Goal: Task Accomplishment & Management: Manage account settings

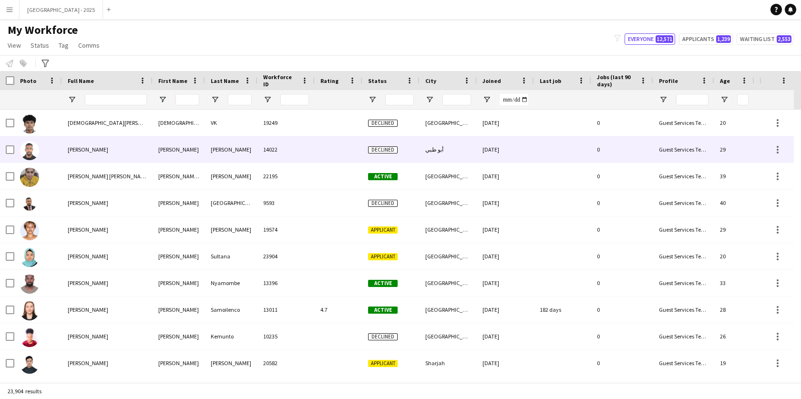
scroll to position [0, 214]
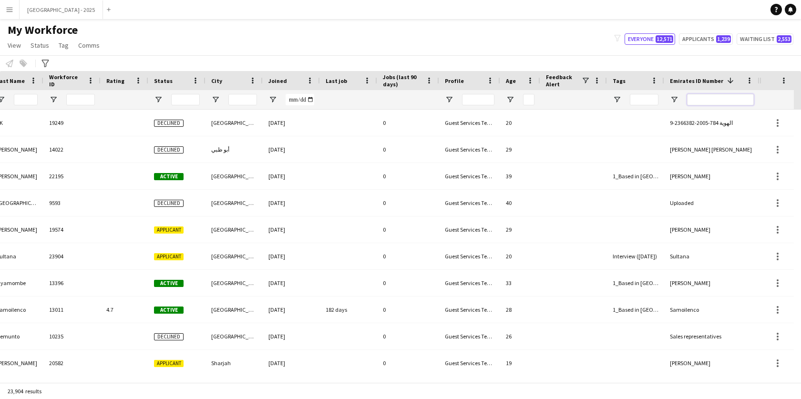
click at [726, 103] on input "Emirates ID Number Filter Input" at bounding box center [720, 99] width 67 height 11
paste input "*******"
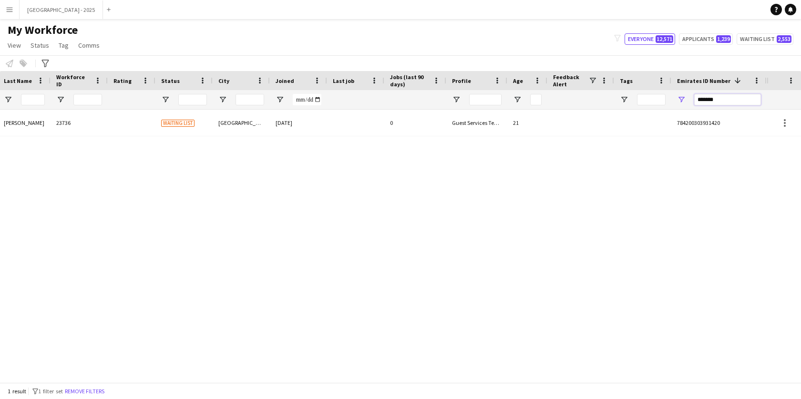
scroll to position [0, 207]
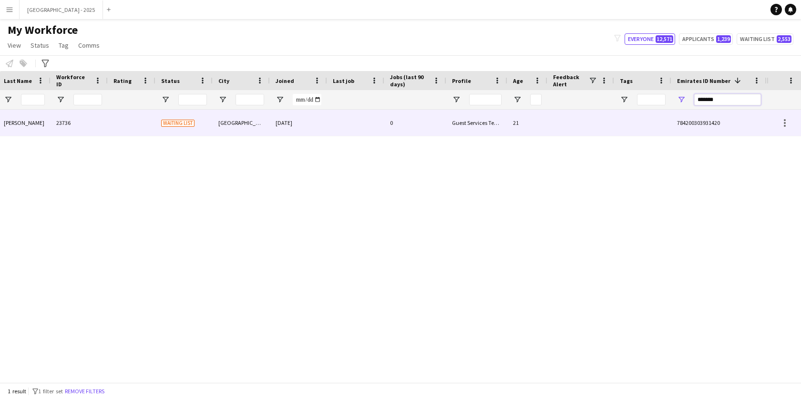
type input "*******"
click at [439, 135] on div "0" at bounding box center [415, 123] width 62 height 26
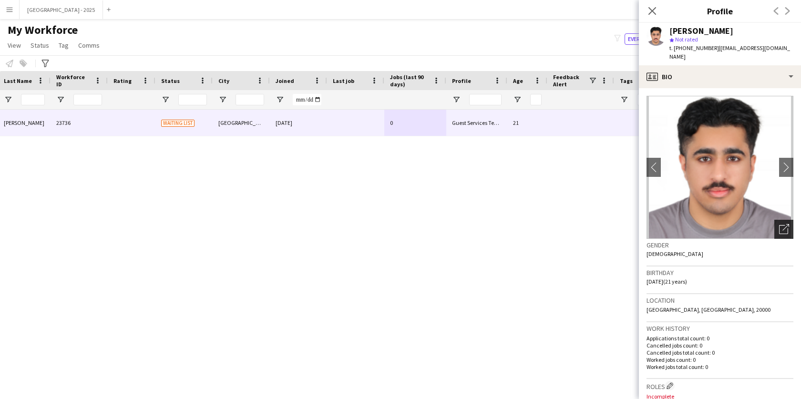
click at [779, 232] on icon "Open photos pop-in" at bounding box center [784, 229] width 10 height 10
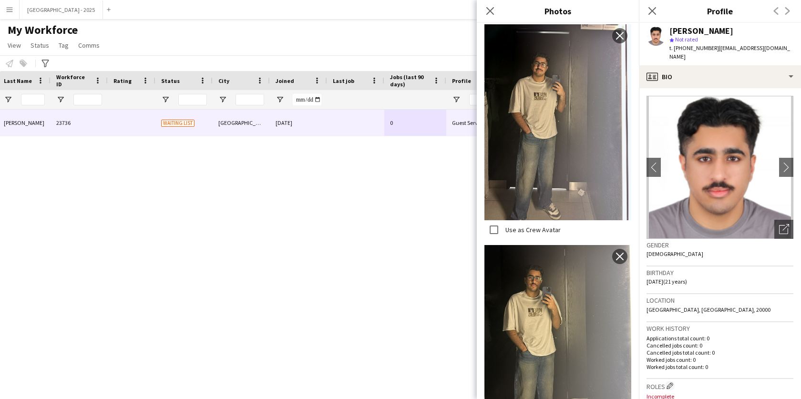
scroll to position [237, 0]
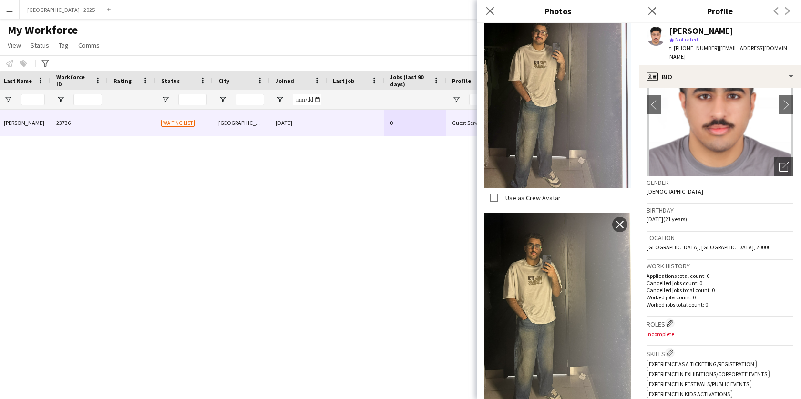
click at [685, 265] on h3 "Work history" at bounding box center [720, 266] width 147 height 9
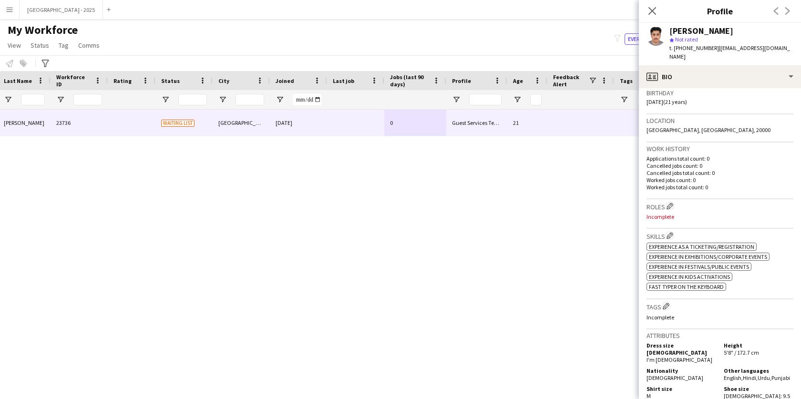
scroll to position [149, 0]
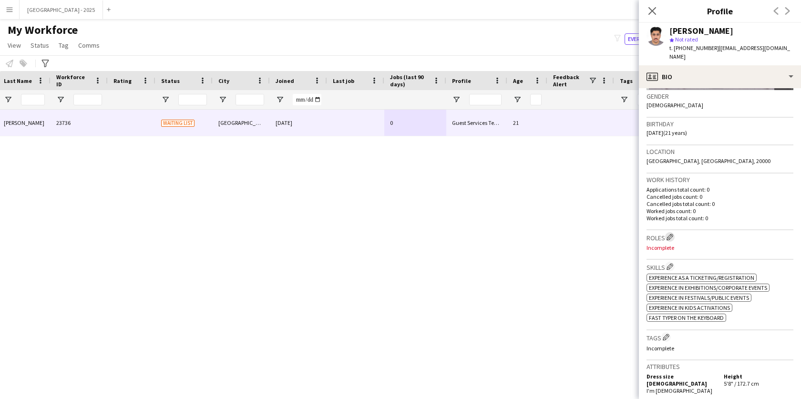
click at [669, 240] on button "Edit crew company roles" at bounding box center [670, 237] width 10 height 10
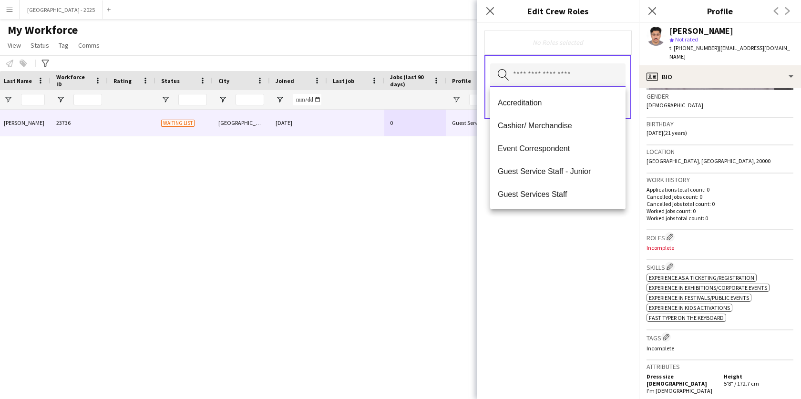
click at [583, 77] on input "text" at bounding box center [557, 75] width 135 height 24
click at [563, 200] on mat-option "Guest Services Staff" at bounding box center [557, 194] width 135 height 23
click at [567, 196] on span "Guest Services Staff - Senior" at bounding box center [558, 194] width 120 height 9
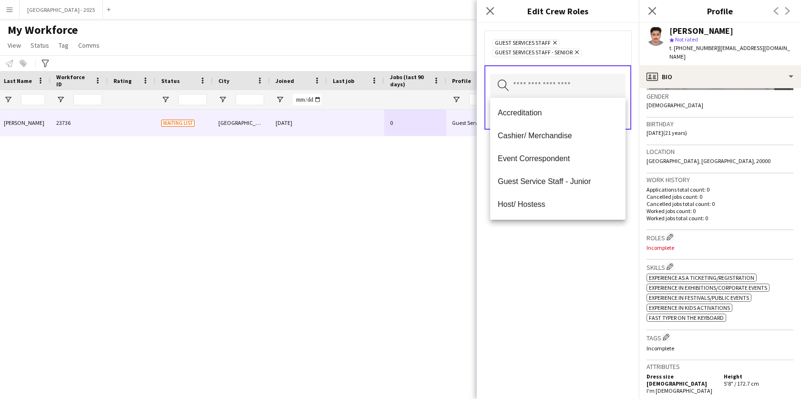
click at [605, 51] on div "Guest Services Staff Remove Guest Services Staff - Senior Remove" at bounding box center [558, 47] width 132 height 19
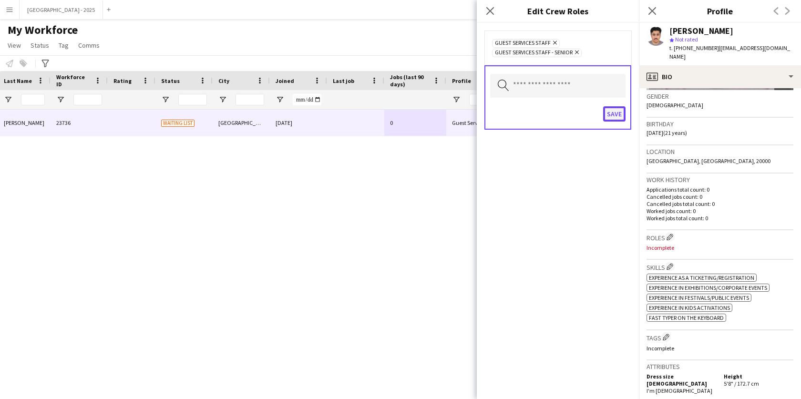
click at [616, 120] on button "Save" at bounding box center [614, 113] width 22 height 15
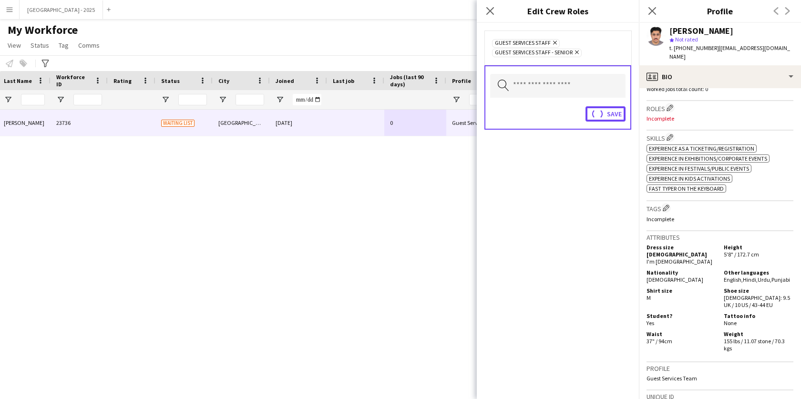
scroll to position [281, 0]
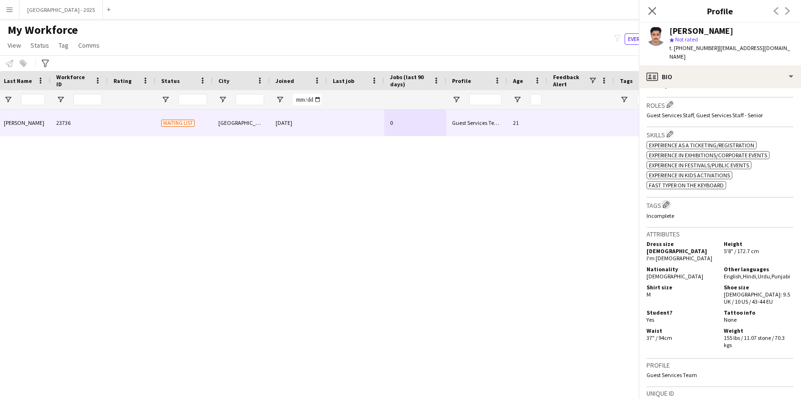
click at [667, 207] on app-icon "Edit crew company tags" at bounding box center [666, 204] width 7 height 7
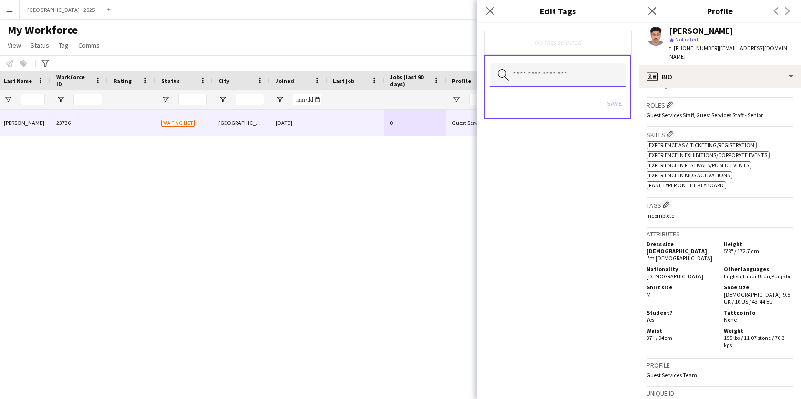
click at [537, 70] on input "text" at bounding box center [557, 75] width 135 height 24
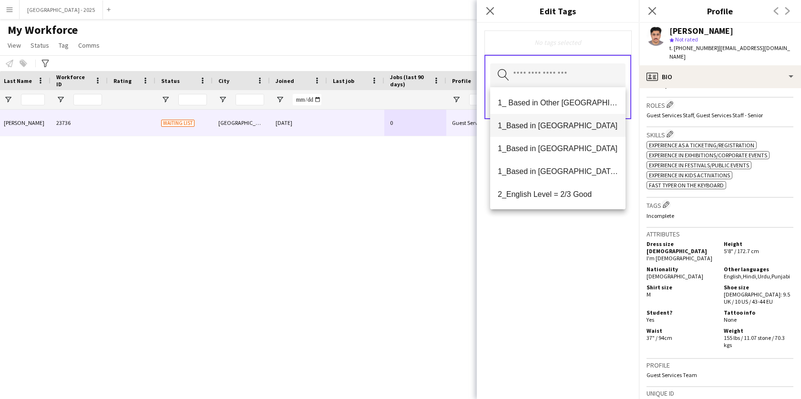
click at [538, 129] on span "1_Based in [GEOGRAPHIC_DATA]" at bounding box center [558, 125] width 120 height 9
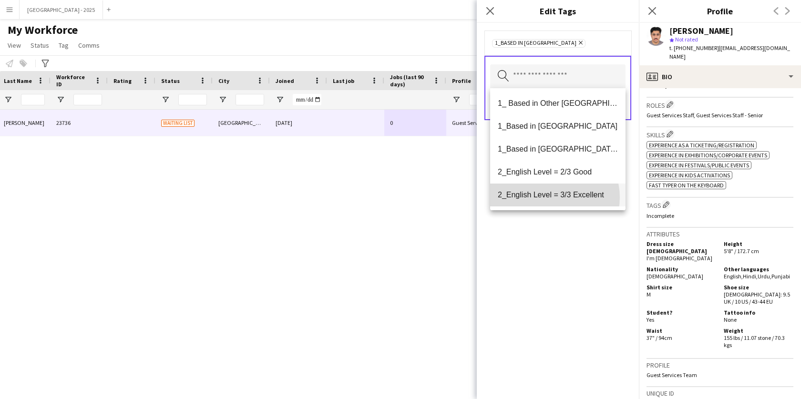
click at [550, 197] on span "2_English Level = 3/3 Excellent" at bounding box center [558, 194] width 120 height 9
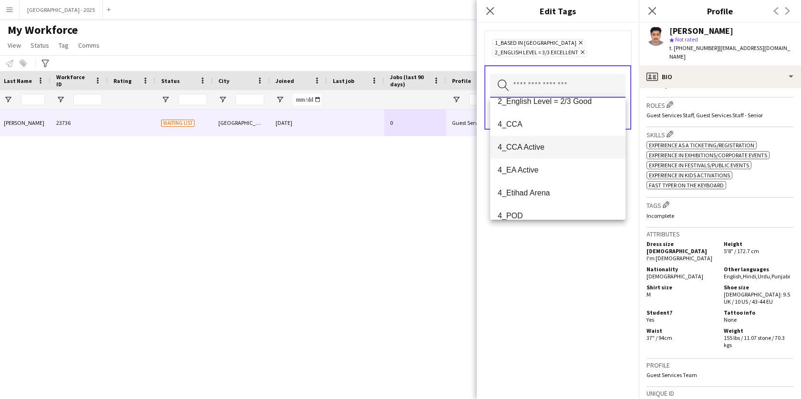
scroll to position [85, 0]
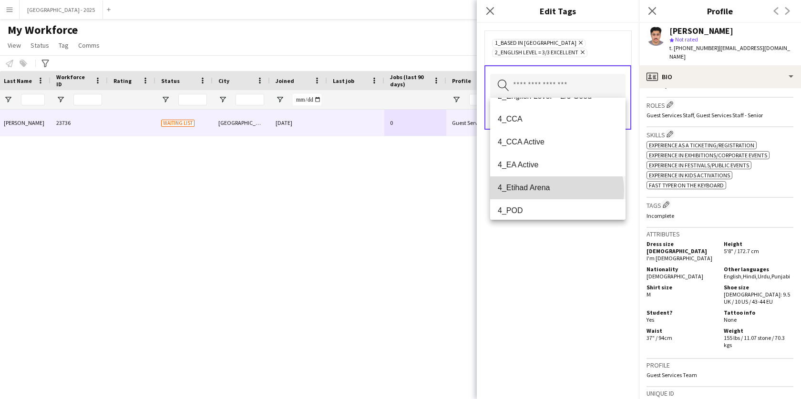
click at [556, 190] on span "4_Etihad Arena" at bounding box center [558, 187] width 120 height 9
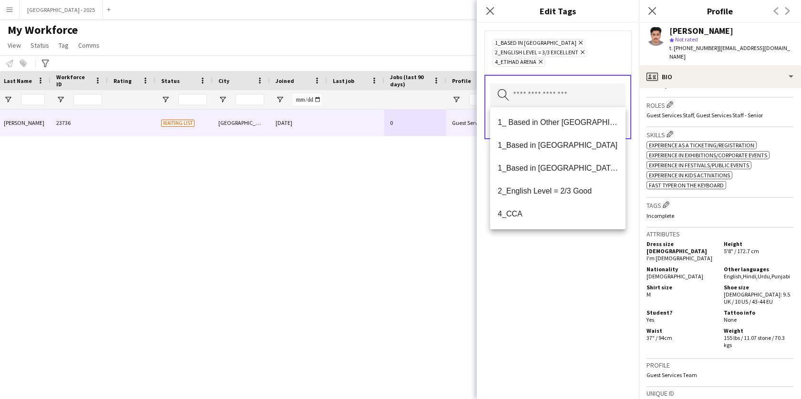
click at [556, 246] on div "1_Based in Abu Dhabi Remove 2_English Level = 3/3 Excellent Remove 4_Etihad Are…" at bounding box center [558, 211] width 162 height 376
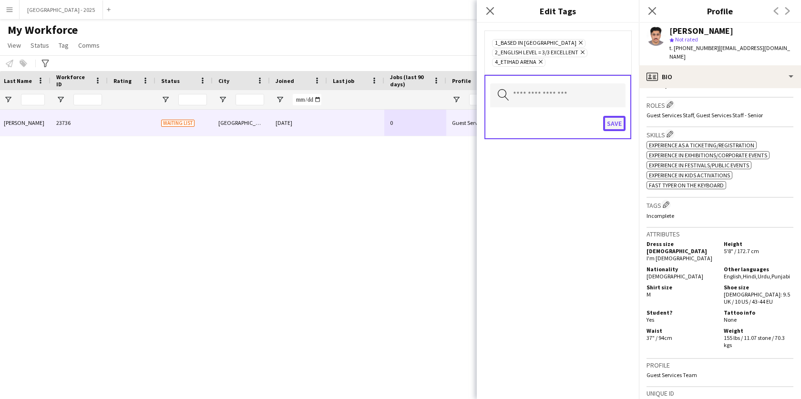
click at [615, 120] on button "Save" at bounding box center [614, 123] width 22 height 15
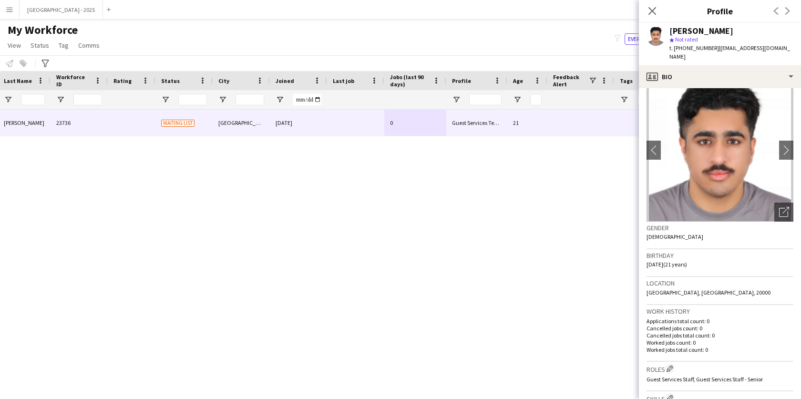
scroll to position [0, 0]
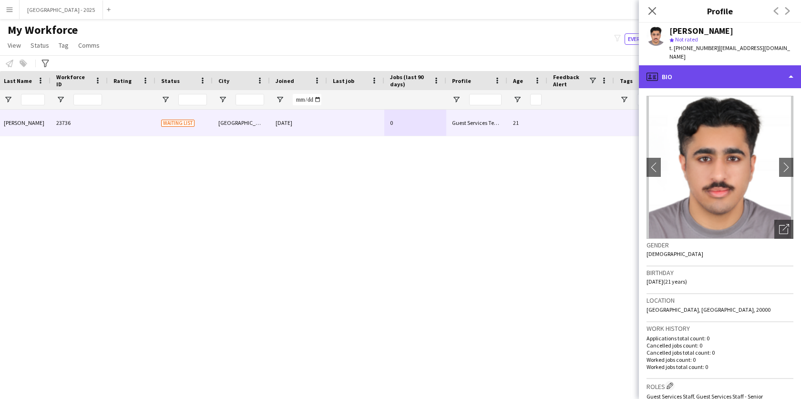
click at [743, 67] on div "profile Bio" at bounding box center [720, 76] width 162 height 23
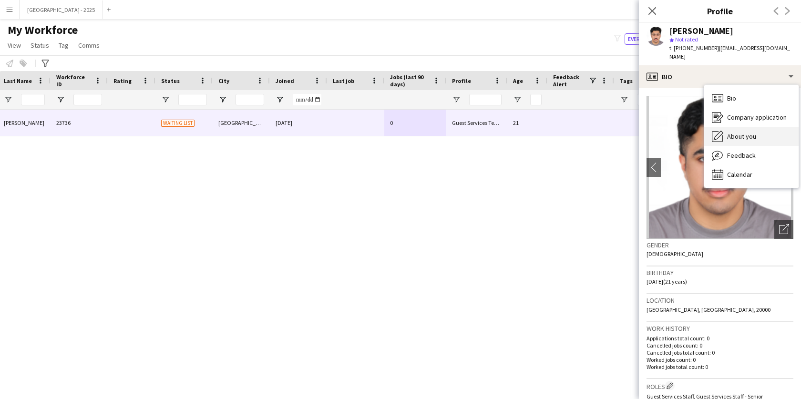
click at [748, 142] on div "About you About you" at bounding box center [751, 136] width 94 height 19
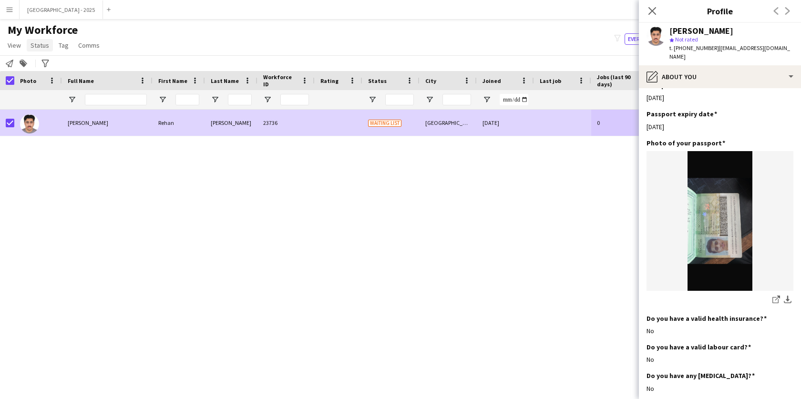
click at [44, 51] on link "Status" at bounding box center [40, 45] width 26 height 12
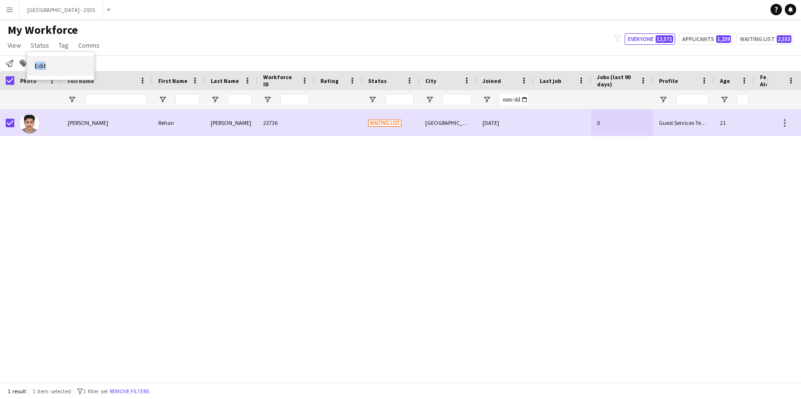
click at [42, 65] on span "Edit" at bounding box center [40, 66] width 11 height 9
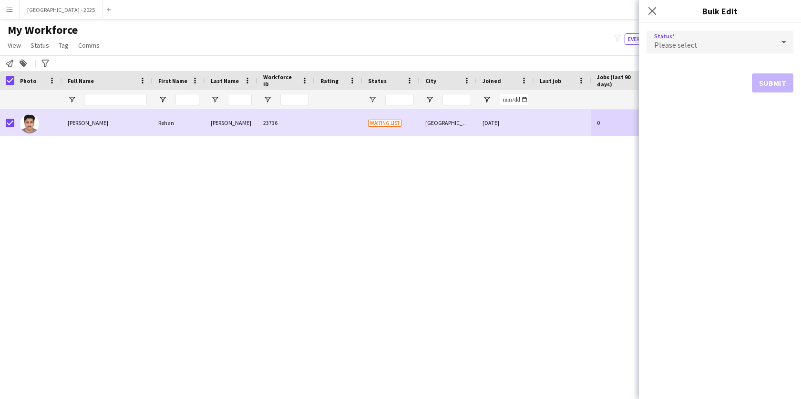
click at [717, 47] on div "Please select" at bounding box center [711, 42] width 128 height 23
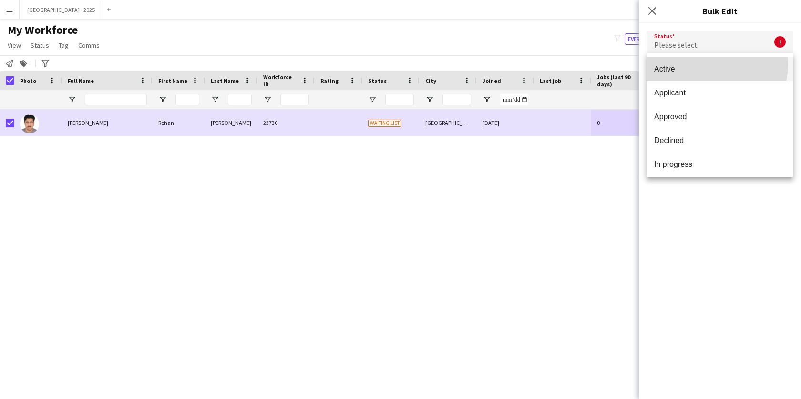
click at [712, 64] on span "Active" at bounding box center [720, 68] width 132 height 9
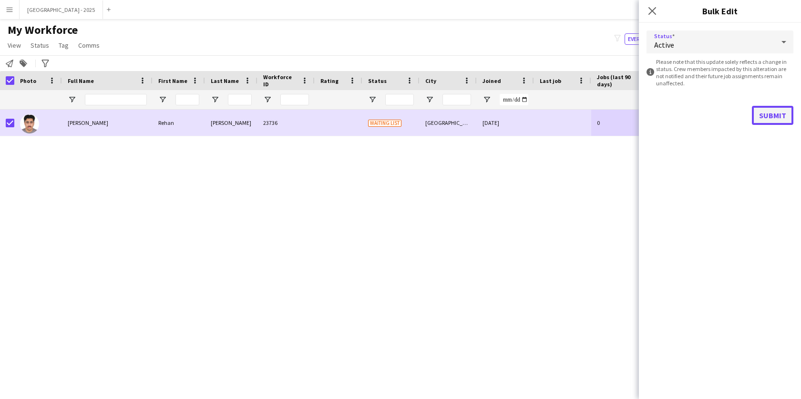
click at [758, 114] on button "Submit" at bounding box center [772, 115] width 41 height 19
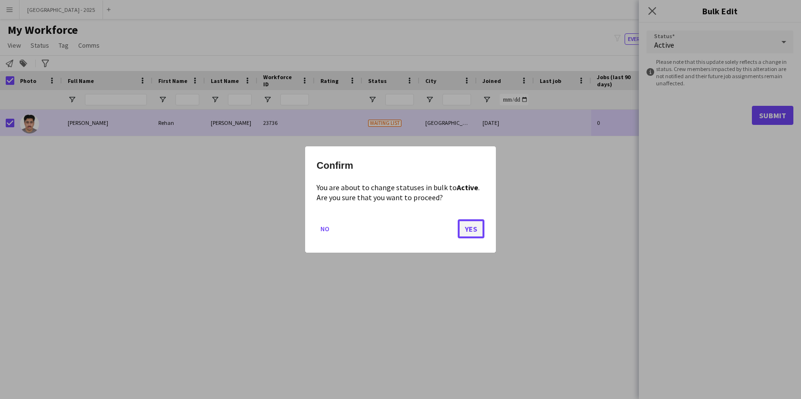
click at [472, 226] on button "Yes" at bounding box center [471, 228] width 27 height 19
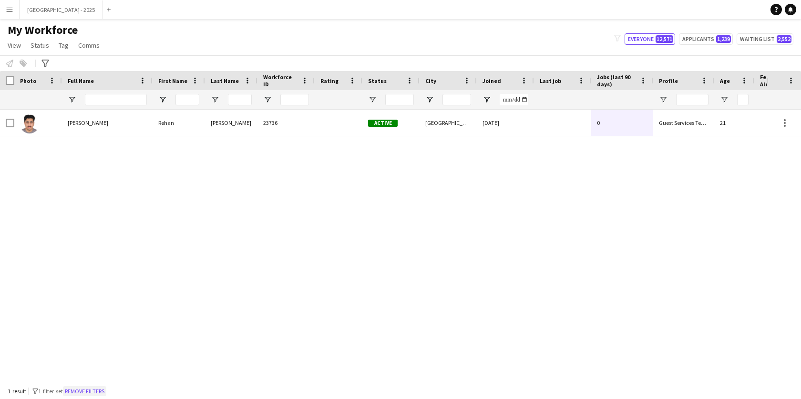
click at [94, 392] on button "Remove filters" at bounding box center [84, 391] width 43 height 10
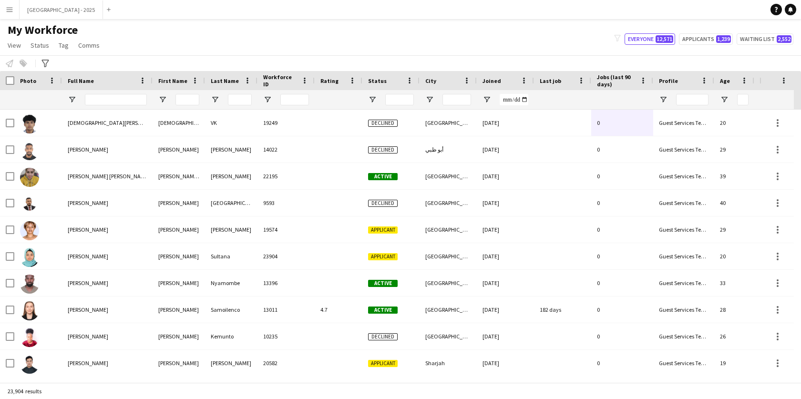
scroll to position [0, 214]
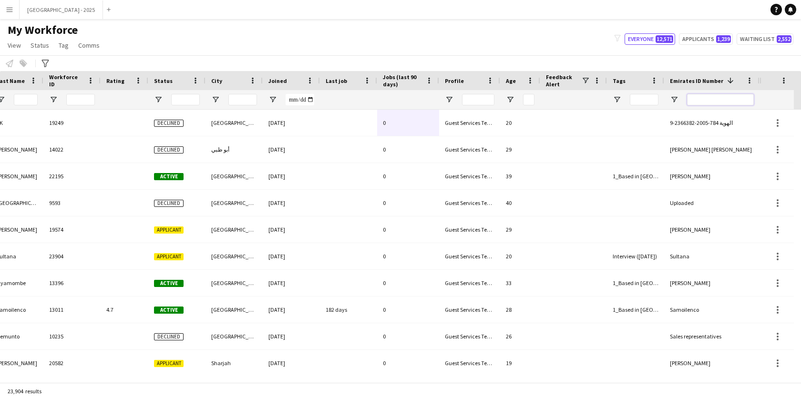
click at [697, 96] on input "Emirates ID Number Filter Input" at bounding box center [720, 99] width 67 height 11
paste input "*******"
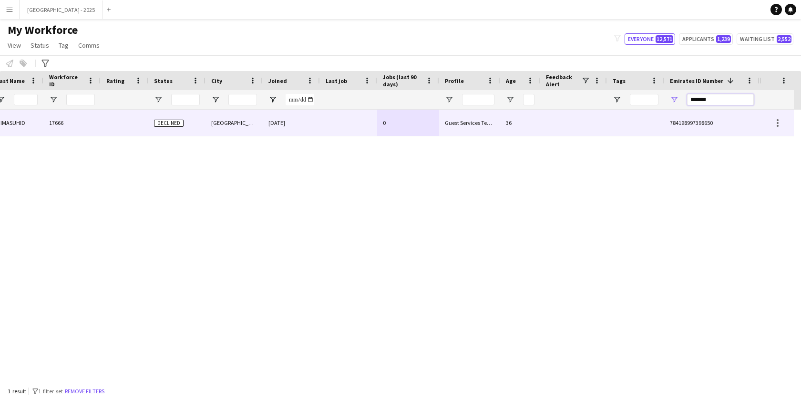
scroll to position [0, 207]
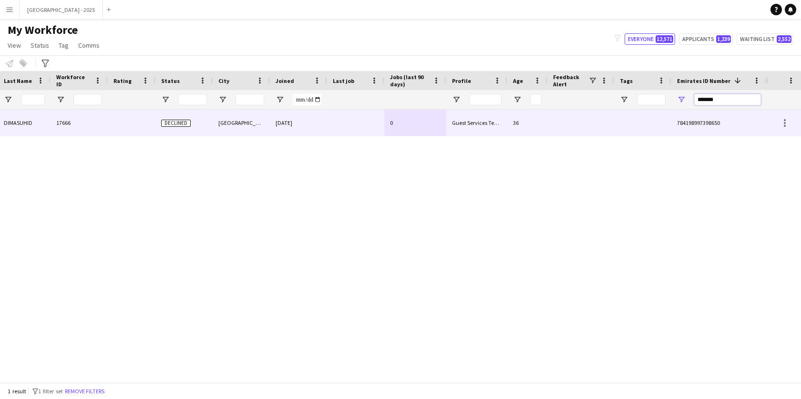
type input "*******"
click at [412, 134] on div "0" at bounding box center [415, 123] width 62 height 26
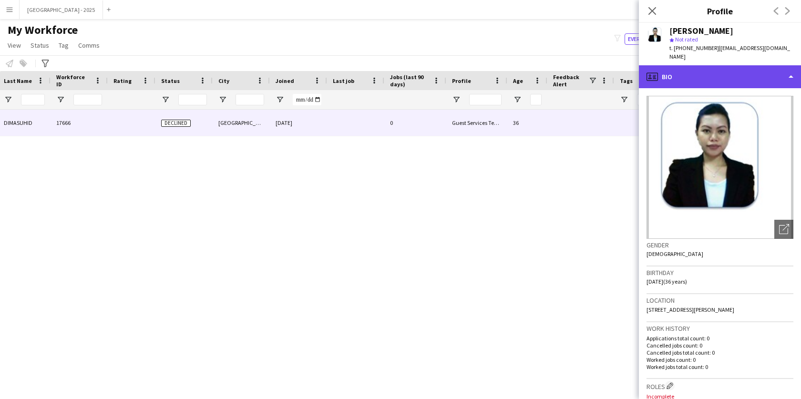
click at [741, 69] on div "profile Bio" at bounding box center [720, 76] width 162 height 23
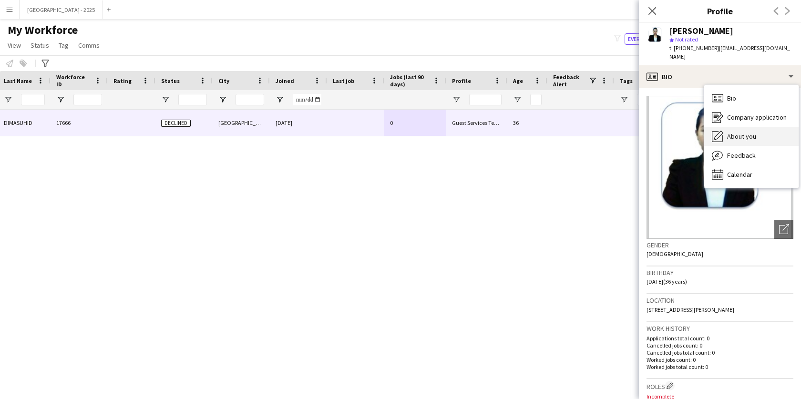
click at [752, 132] on span "About you" at bounding box center [741, 136] width 29 height 9
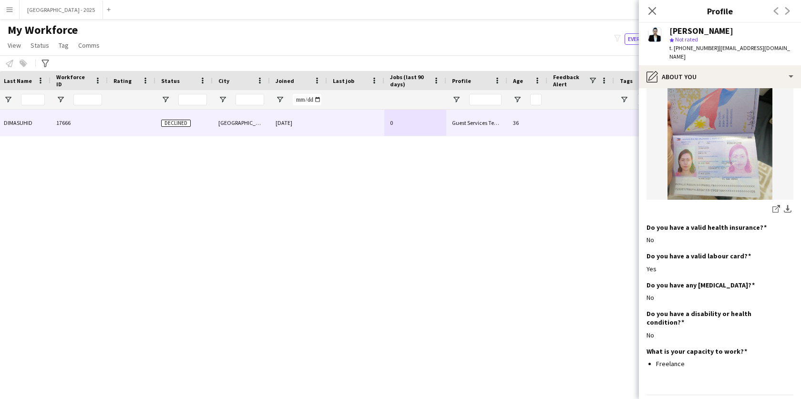
scroll to position [937, 0]
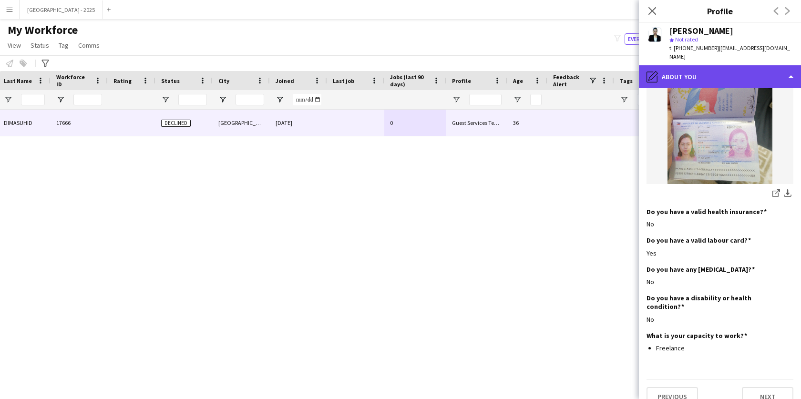
click at [705, 69] on div "pencil4 About you" at bounding box center [720, 76] width 162 height 23
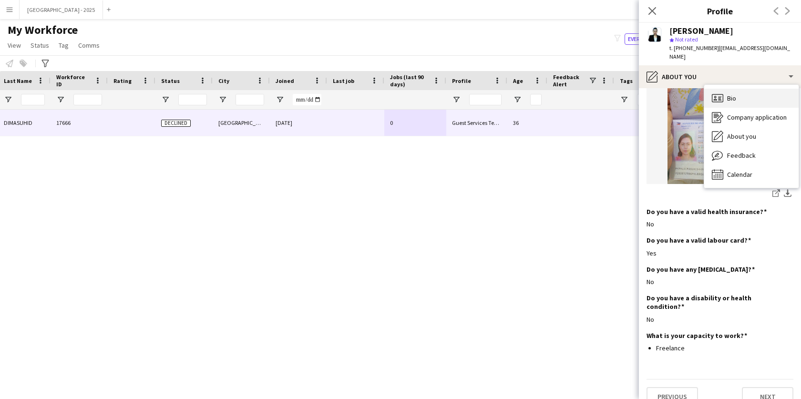
click at [722, 93] on icon "Bio" at bounding box center [717, 98] width 11 height 11
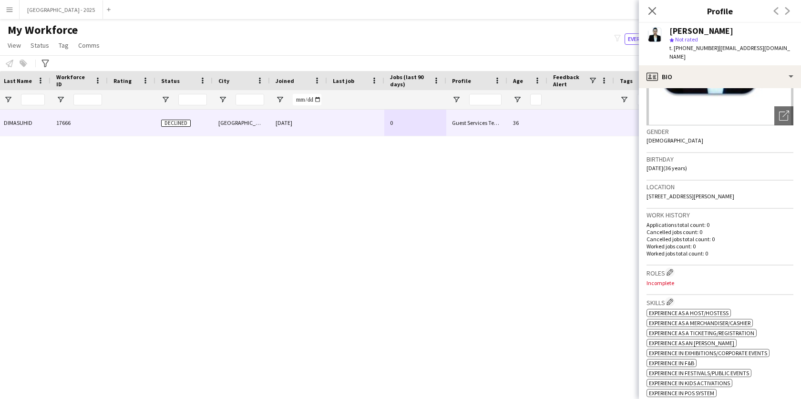
scroll to position [164, 0]
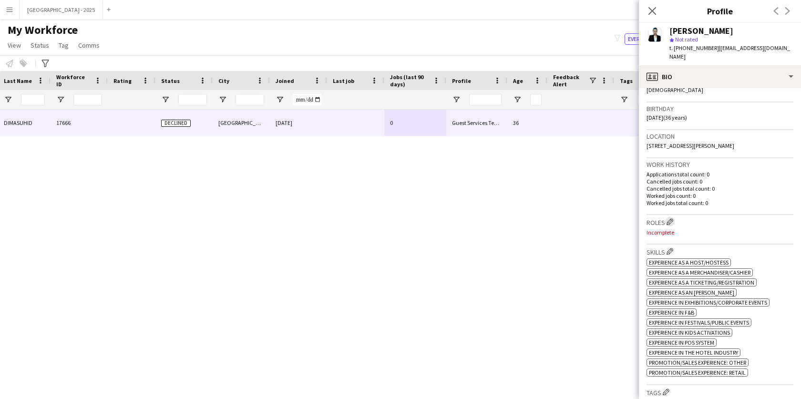
click at [669, 220] on app-icon "Edit crew company roles" at bounding box center [670, 221] width 7 height 7
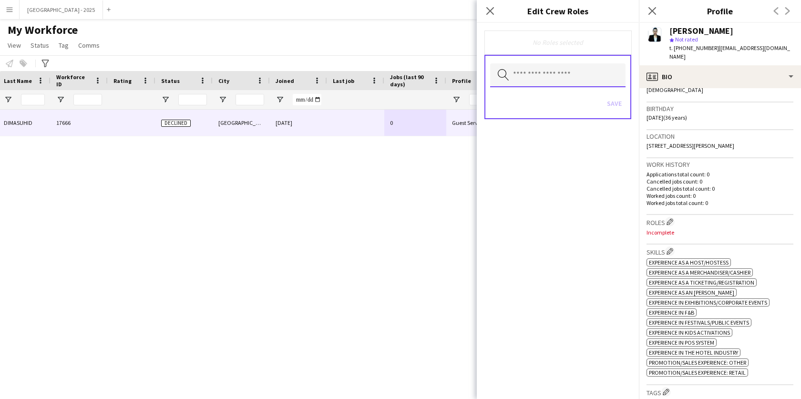
click at [566, 79] on input "text" at bounding box center [557, 75] width 135 height 24
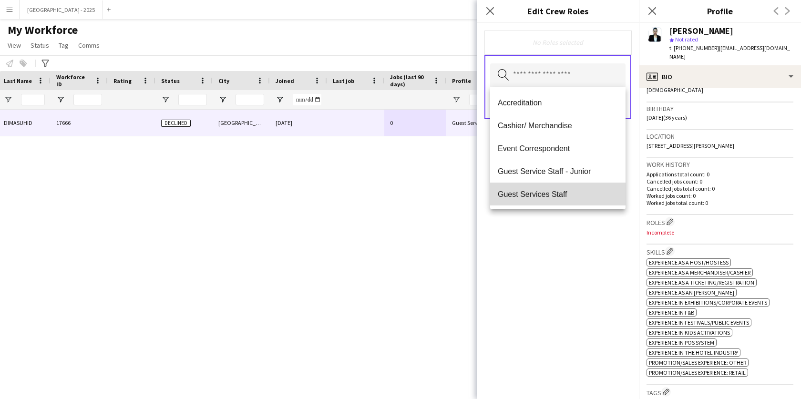
click at [559, 185] on mat-option "Guest Services Staff" at bounding box center [557, 194] width 135 height 23
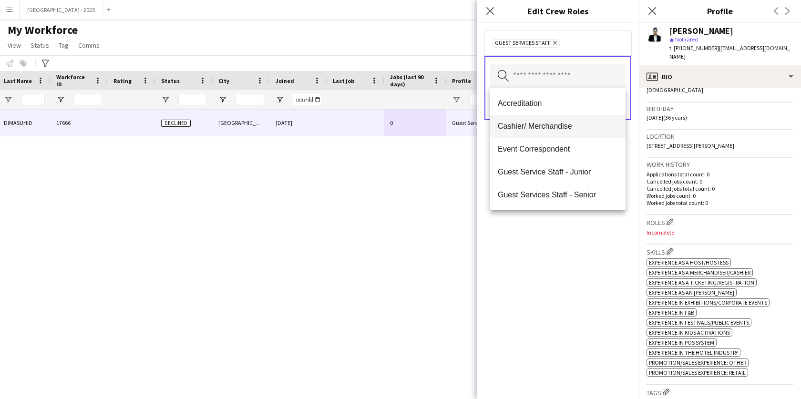
click at [568, 121] on mat-option "Cashier/ Merchandise" at bounding box center [557, 126] width 135 height 23
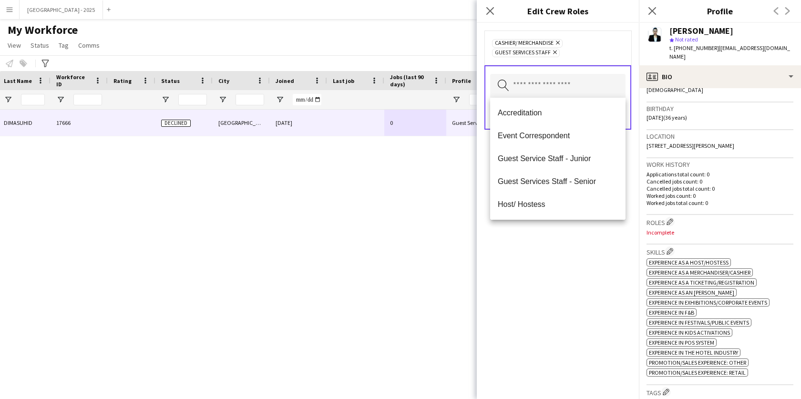
click at [574, 237] on div "Cashier/ Merchandise Remove Guest Services Staff Remove Search by role type Save" at bounding box center [558, 211] width 162 height 376
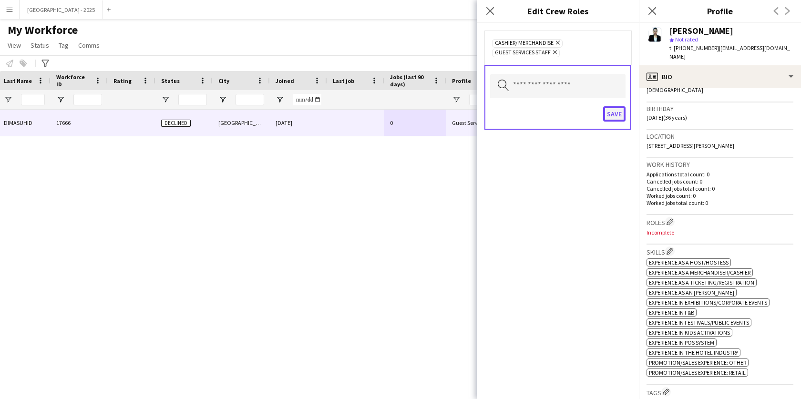
click at [613, 114] on button "Save" at bounding box center [614, 113] width 22 height 15
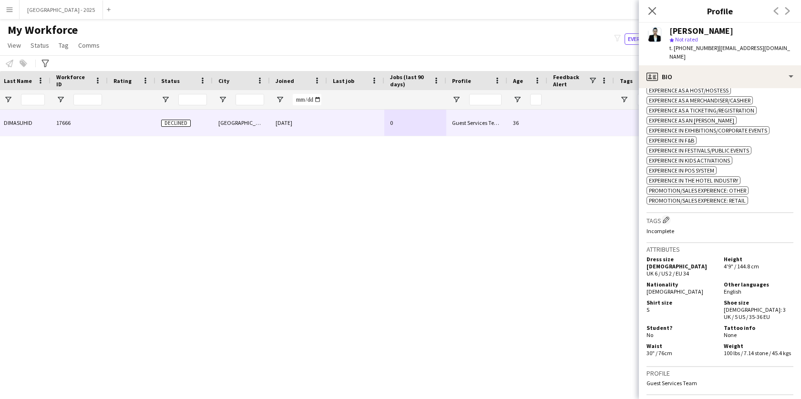
scroll to position [371, 0]
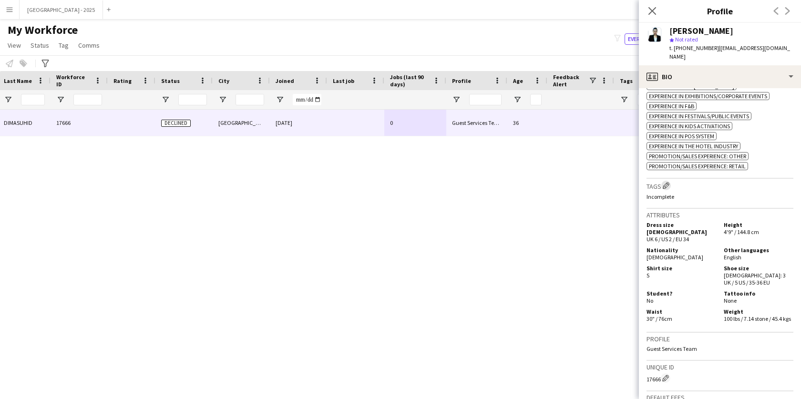
click at [667, 189] on app-icon "Edit crew company tags" at bounding box center [666, 185] width 7 height 7
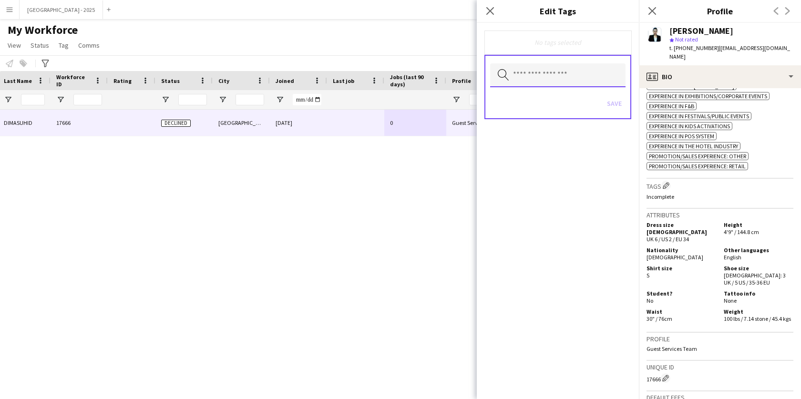
click at [559, 69] on input "text" at bounding box center [557, 75] width 135 height 24
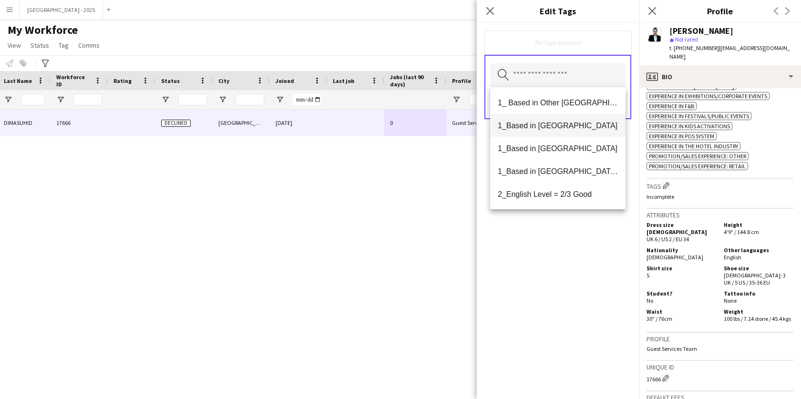
click at [553, 124] on span "1_Based in [GEOGRAPHIC_DATA]" at bounding box center [558, 125] width 120 height 9
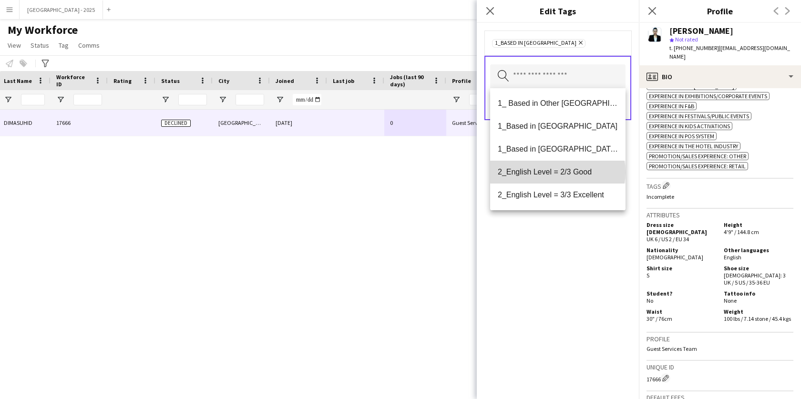
click at [557, 172] on span "2_English Level = 2/3 Good" at bounding box center [558, 171] width 120 height 9
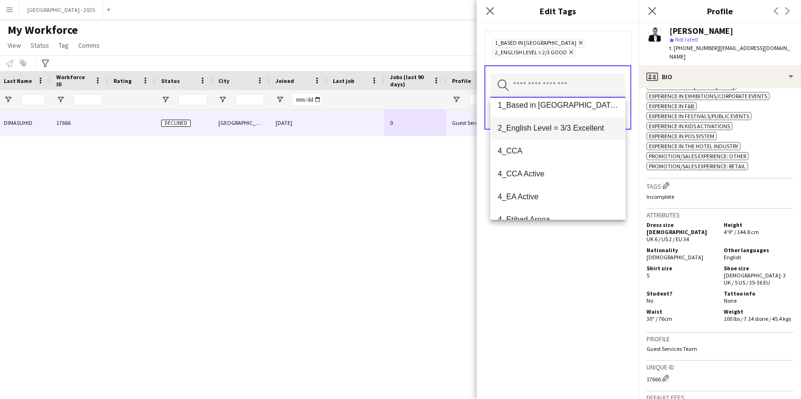
scroll to position [70, 0]
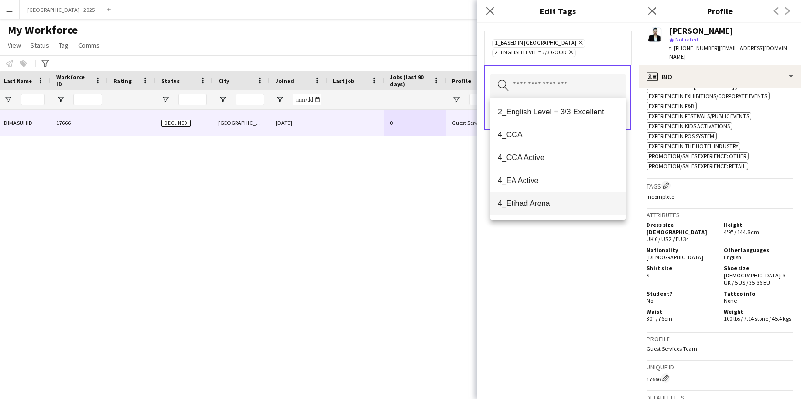
click at [547, 198] on mat-option "4_Etihad Arena" at bounding box center [557, 203] width 135 height 23
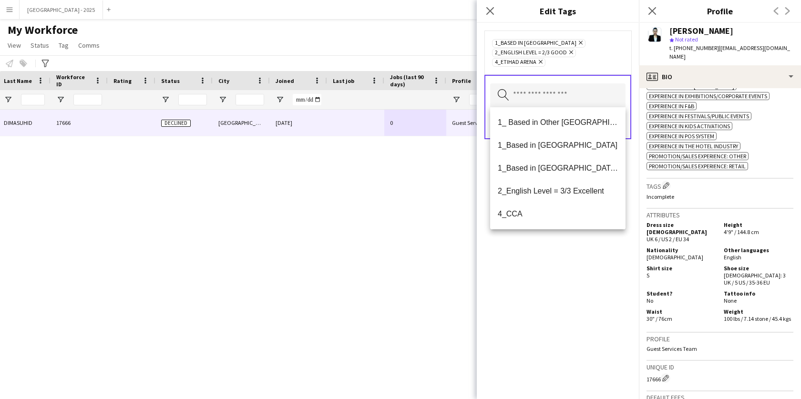
click at [552, 250] on div "1_Based in [GEOGRAPHIC_DATA] Remove 2_English Level = 2/3 Good Remove 4_Etihad …" at bounding box center [558, 211] width 162 height 376
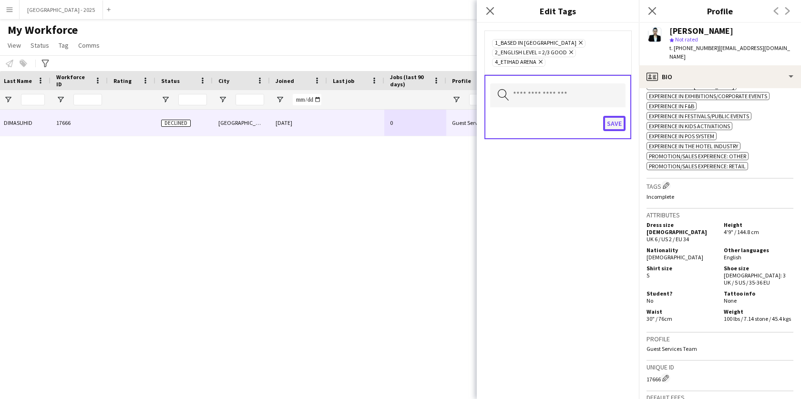
click at [617, 124] on button "Save" at bounding box center [614, 123] width 22 height 15
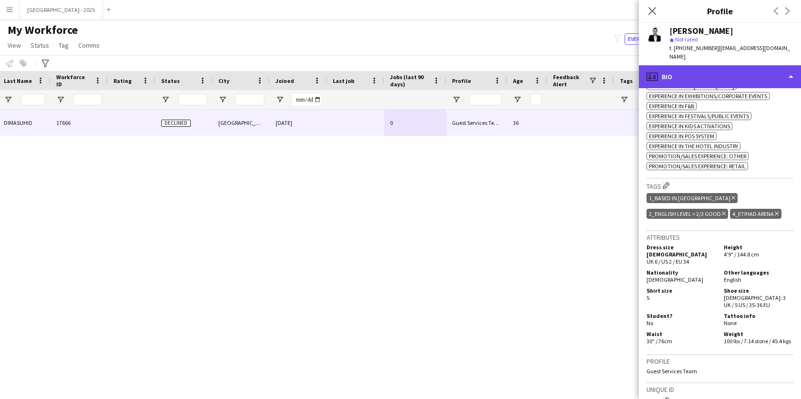
click at [713, 65] on div "profile Bio" at bounding box center [720, 76] width 162 height 23
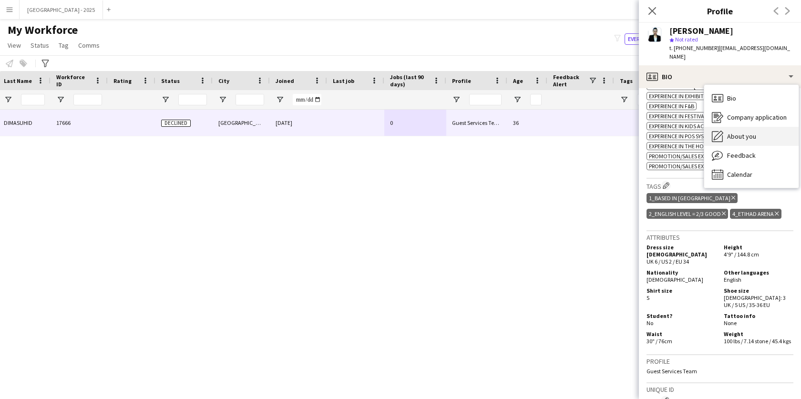
click at [732, 127] on div "About you About you" at bounding box center [751, 136] width 94 height 19
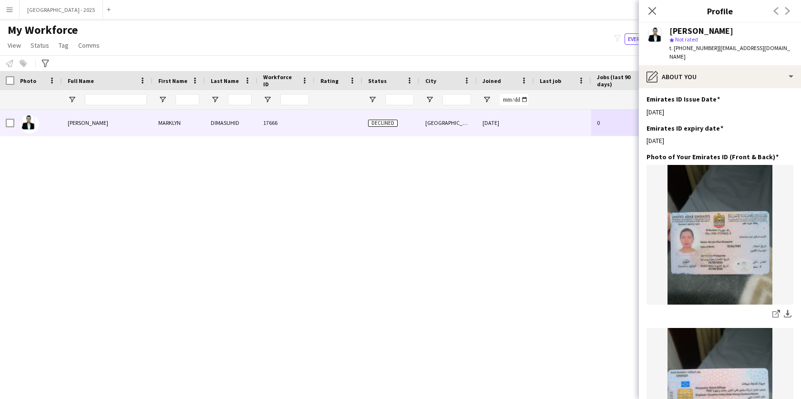
scroll to position [0, 0]
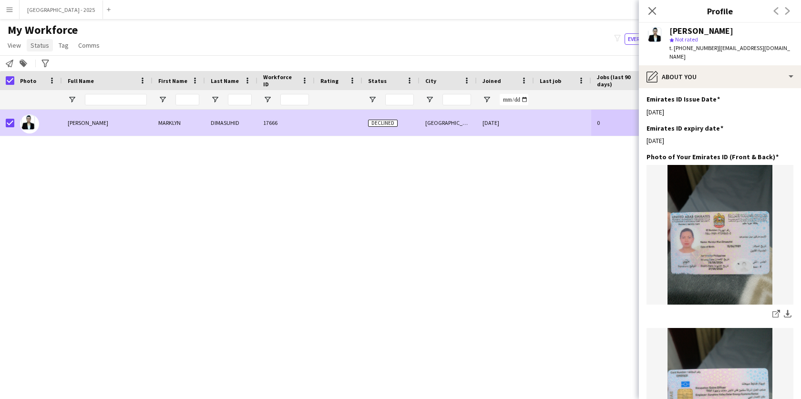
click at [39, 44] on span "Status" at bounding box center [40, 45] width 19 height 9
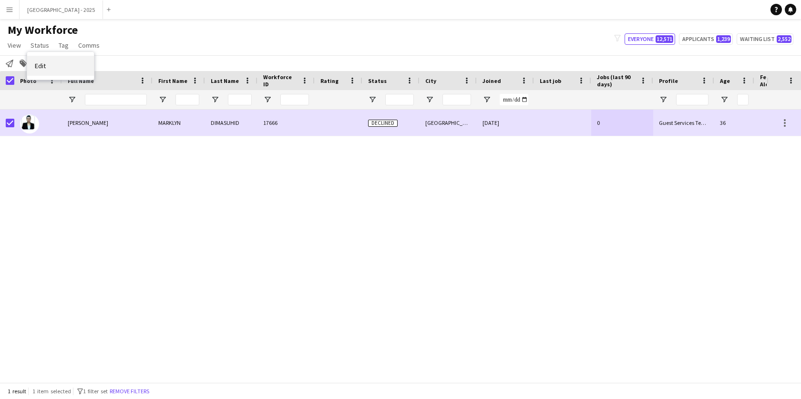
click at [45, 67] on span "Edit" at bounding box center [40, 66] width 11 height 9
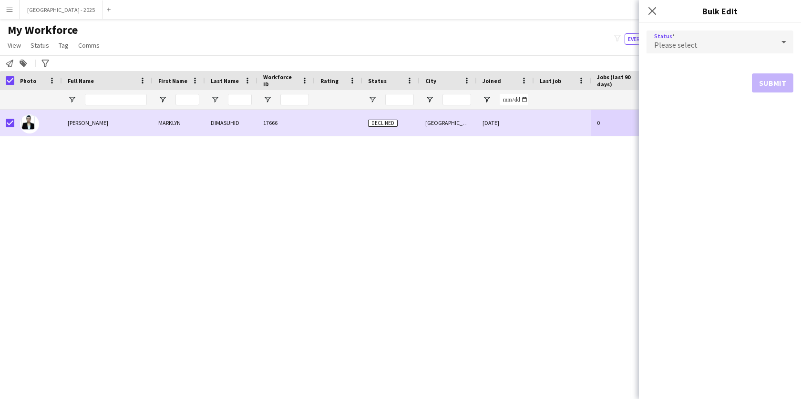
click at [674, 37] on div "Please select" at bounding box center [711, 42] width 128 height 23
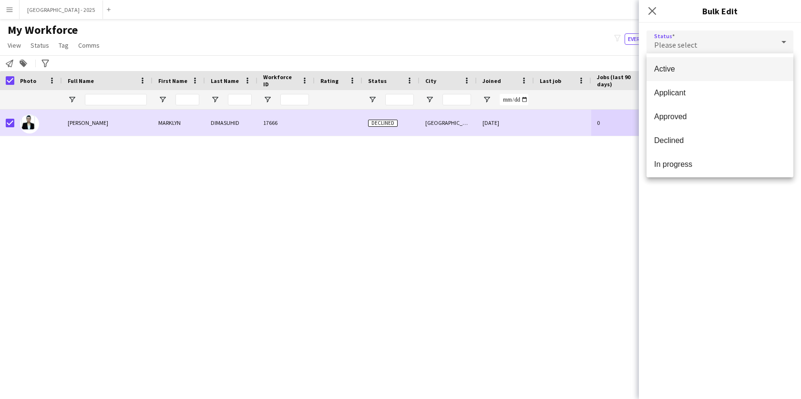
click at [688, 65] on span "Active" at bounding box center [720, 68] width 132 height 9
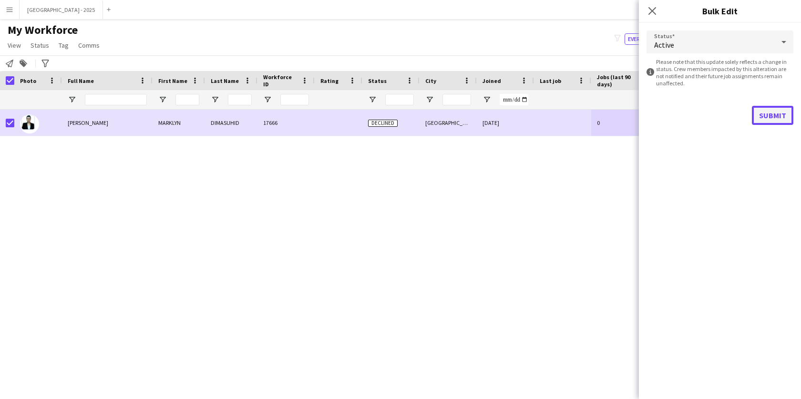
click at [767, 118] on button "Submit" at bounding box center [772, 115] width 41 height 19
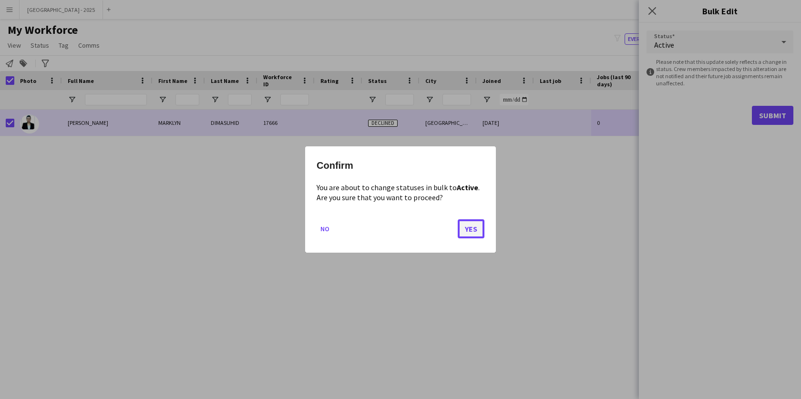
click at [459, 227] on button "Yes" at bounding box center [471, 228] width 27 height 19
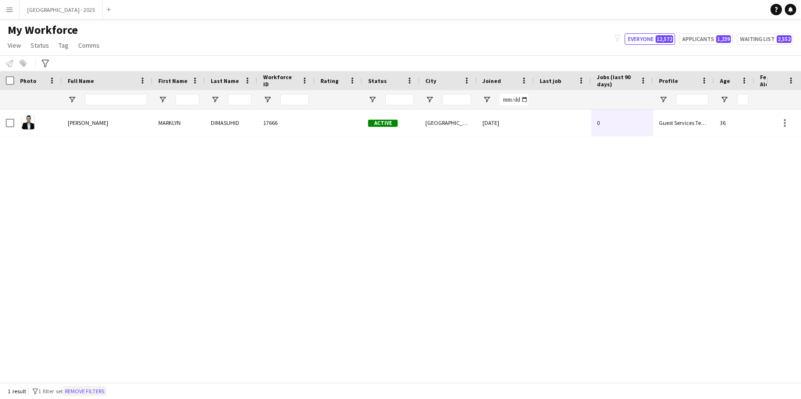
click at [78, 391] on button "Remove filters" at bounding box center [84, 391] width 43 height 10
click at [78, 391] on div "1 result filter-1 1 filter set Remove filters" at bounding box center [400, 391] width 801 height 16
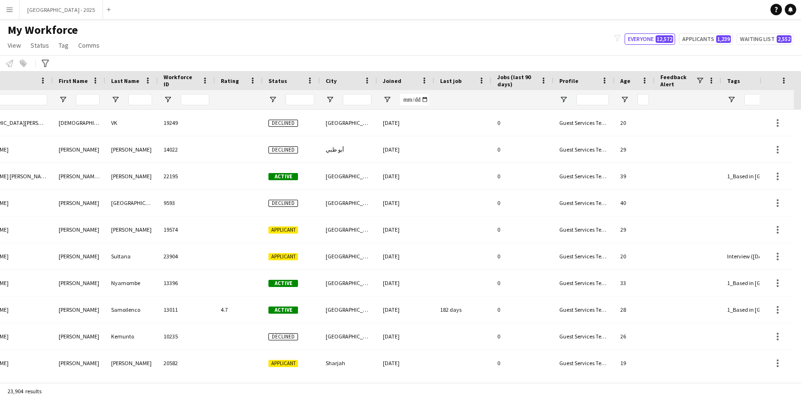
scroll to position [0, 214]
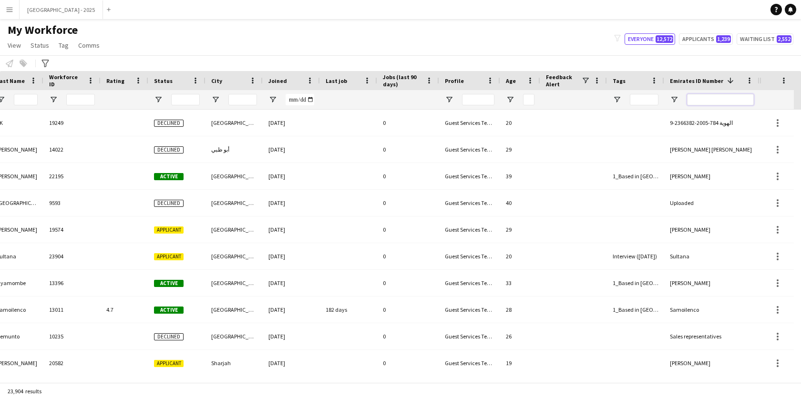
click at [710, 96] on input "Emirates ID Number Filter Input" at bounding box center [720, 99] width 67 height 11
paste input "*******"
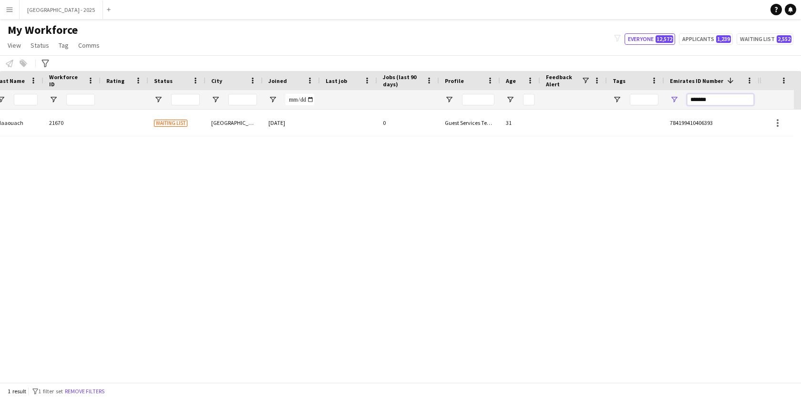
scroll to position [0, 207]
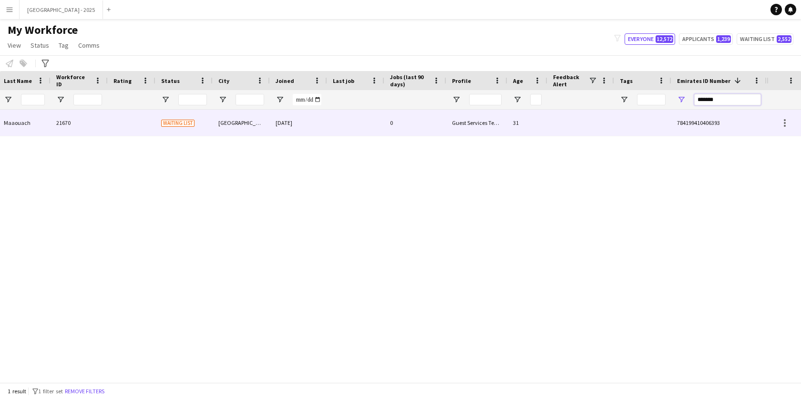
type input "*******"
click at [483, 131] on div "Guest Services Team" at bounding box center [476, 123] width 61 height 26
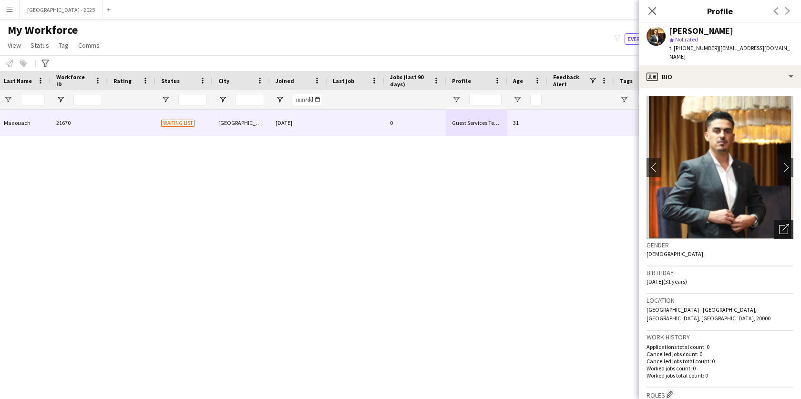
click at [783, 224] on icon at bounding box center [786, 227] width 7 height 7
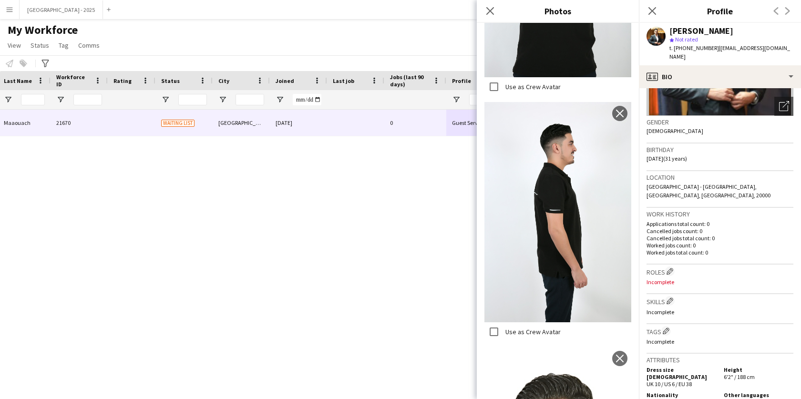
scroll to position [177, 0]
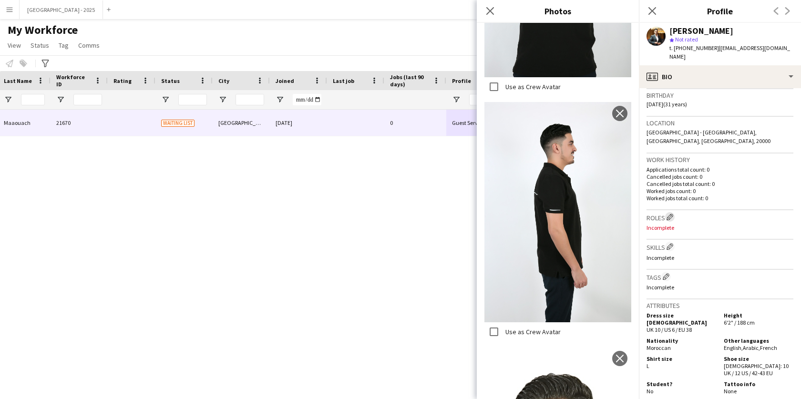
click at [669, 212] on button "Edit crew company roles" at bounding box center [670, 217] width 10 height 10
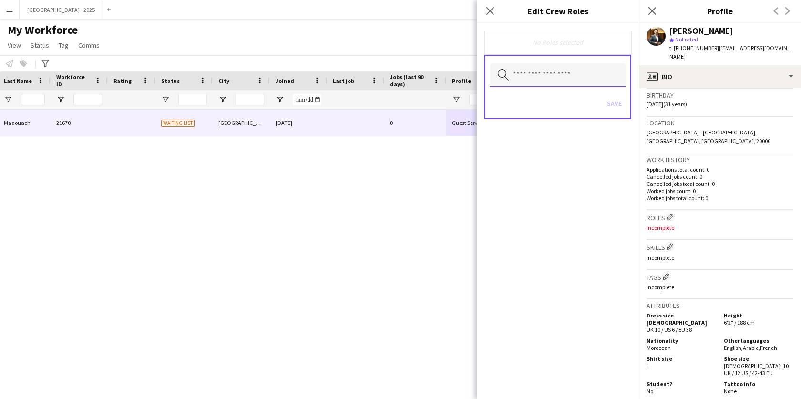
click at [590, 85] on input "text" at bounding box center [557, 75] width 135 height 24
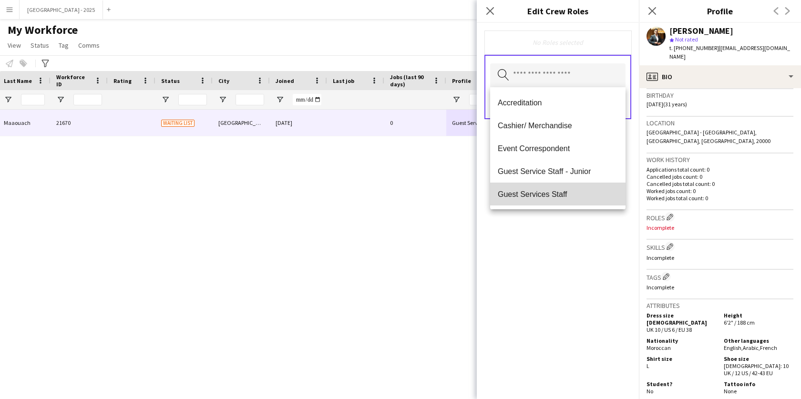
click at [586, 190] on span "Guest Services Staff" at bounding box center [558, 194] width 120 height 9
click at [586, 195] on span "Guest Services Staff - Senior" at bounding box center [558, 194] width 120 height 9
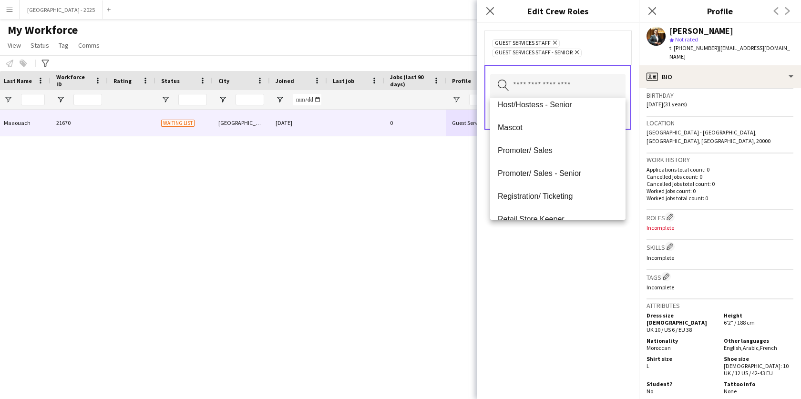
scroll to position [141, 0]
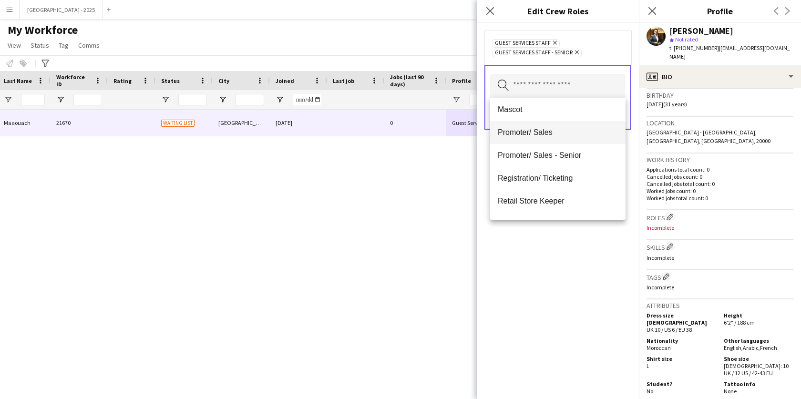
click at [542, 131] on span "Promoter/ Sales" at bounding box center [558, 132] width 120 height 9
click at [542, 131] on body "Menu Boards Boards Boards All jobs Status Workforce Workforce My Workforce Recr…" at bounding box center [400, 199] width 801 height 399
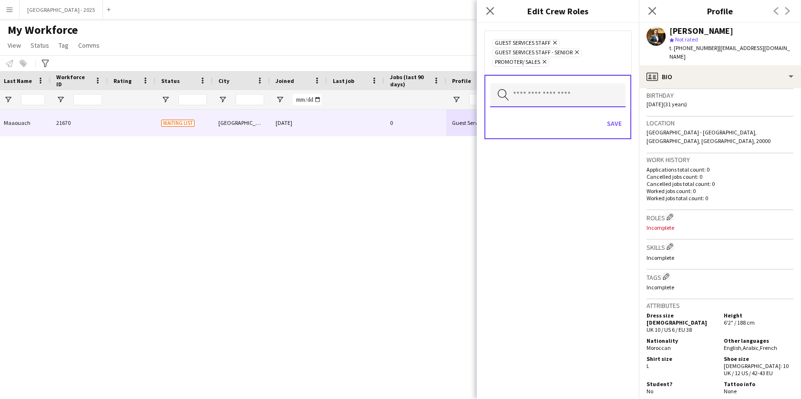
click at [561, 93] on input "text" at bounding box center [557, 95] width 135 height 24
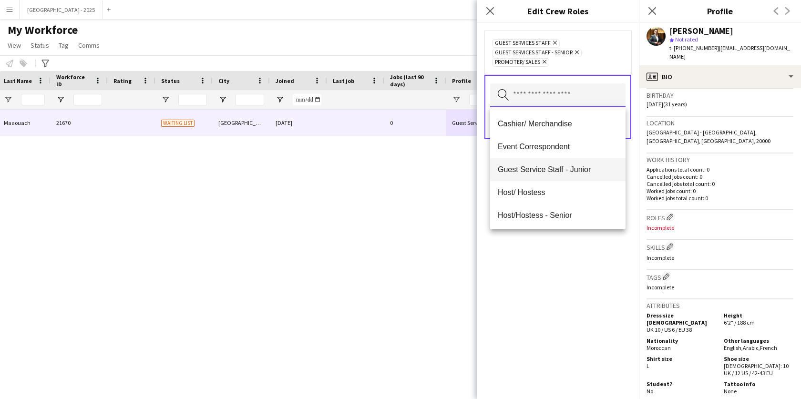
scroll to position [21, 0]
click at [558, 195] on span "Host/ Hostess" at bounding box center [558, 192] width 120 height 9
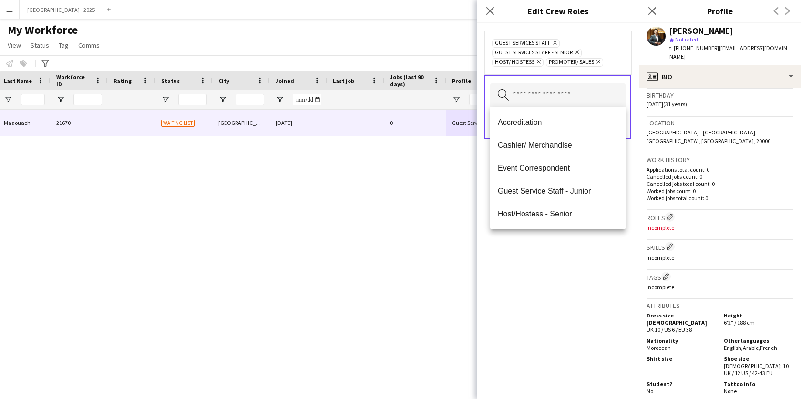
click at [574, 269] on div "Guest Services Staff Remove Guest Services Staff - Senior Remove Host/ Hostess …" at bounding box center [558, 211] width 162 height 376
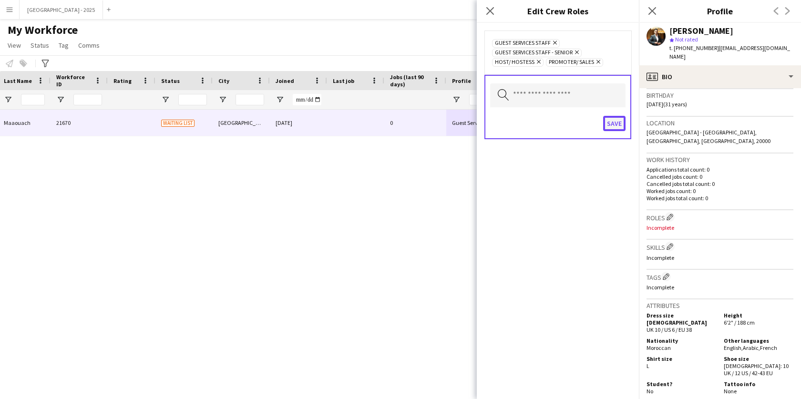
click at [614, 121] on button "Save" at bounding box center [614, 123] width 22 height 15
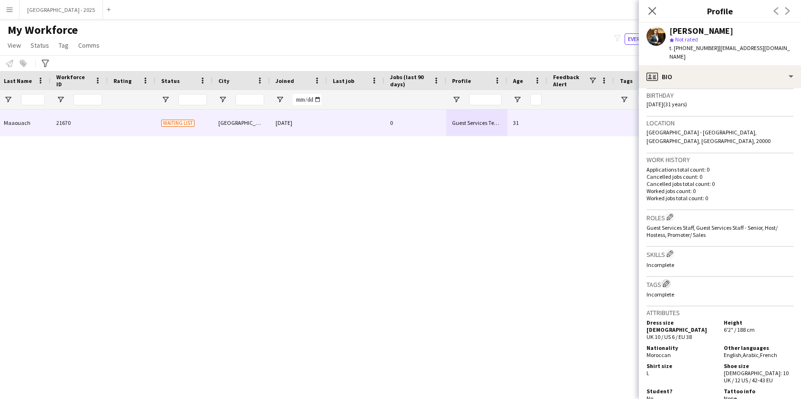
click at [665, 280] on app-icon "Edit crew company tags" at bounding box center [666, 283] width 7 height 7
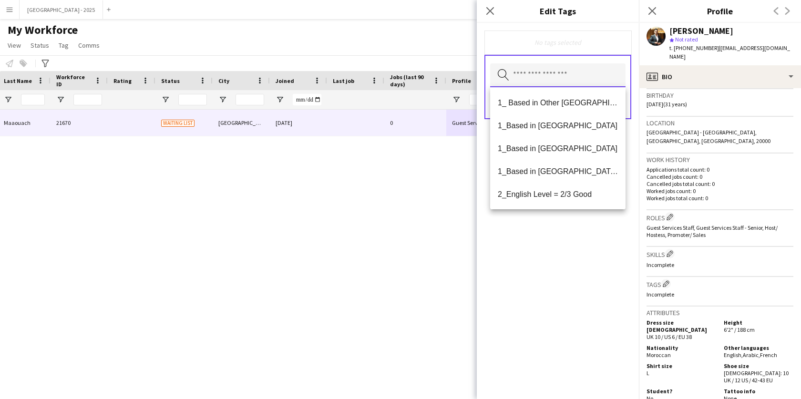
click at [561, 71] on input "text" at bounding box center [557, 75] width 135 height 24
click at [548, 129] on span "1_Based in [GEOGRAPHIC_DATA]" at bounding box center [558, 125] width 120 height 9
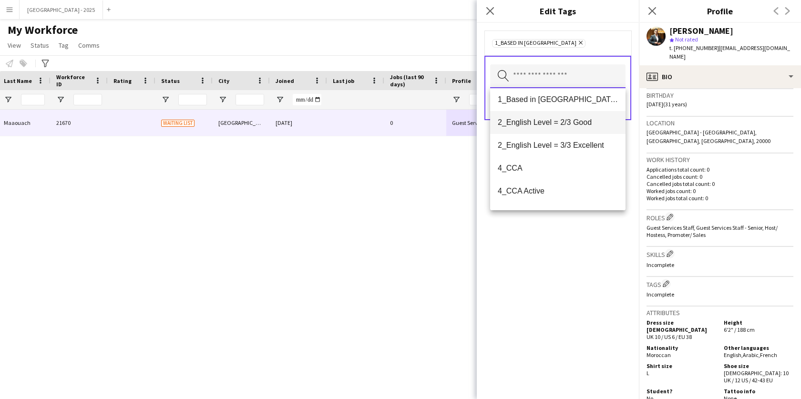
scroll to position [50, 0]
click at [556, 127] on mat-option "2_English Level = 2/3 Good" at bounding box center [557, 122] width 135 height 23
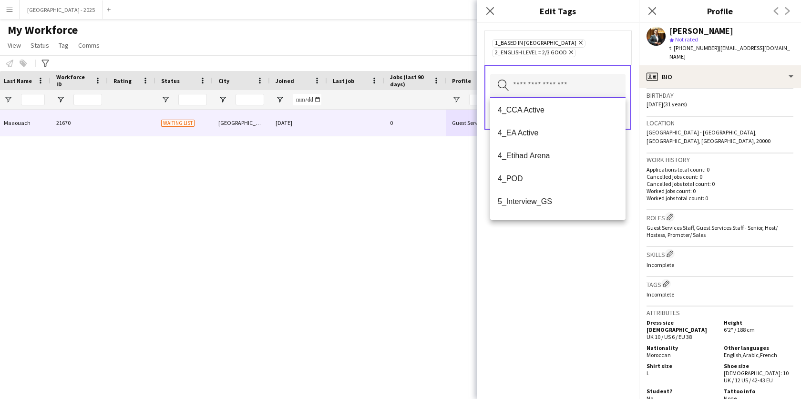
scroll to position [132, 0]
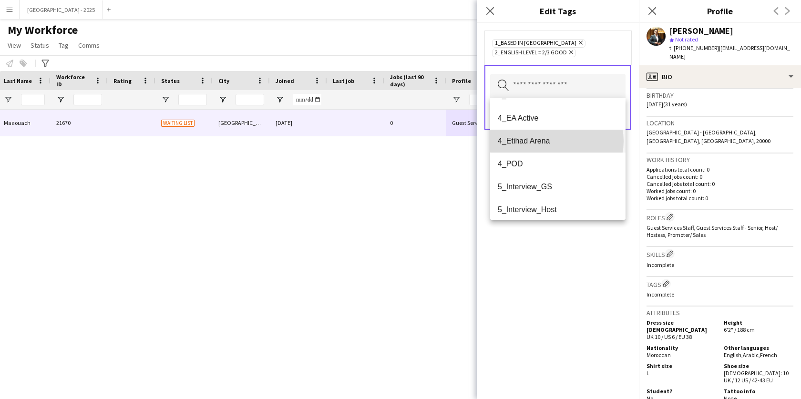
click at [556, 141] on span "4_Etihad Arena" at bounding box center [558, 140] width 120 height 9
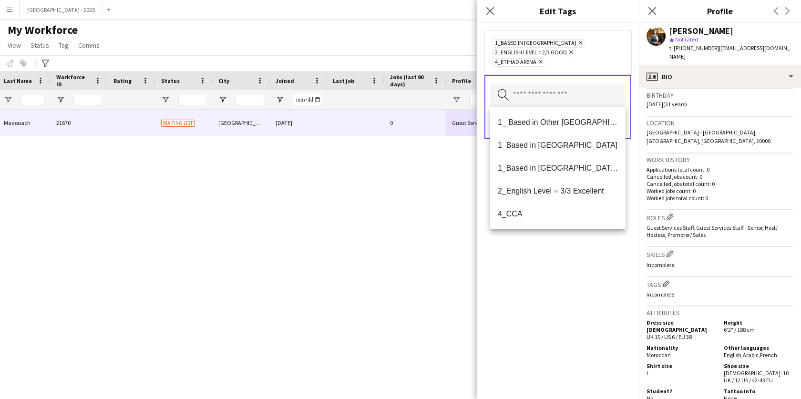
click at [579, 287] on div "1_Based in [GEOGRAPHIC_DATA] Remove 2_English Level = 2/3 Good Remove 4_Etihad …" at bounding box center [558, 211] width 162 height 376
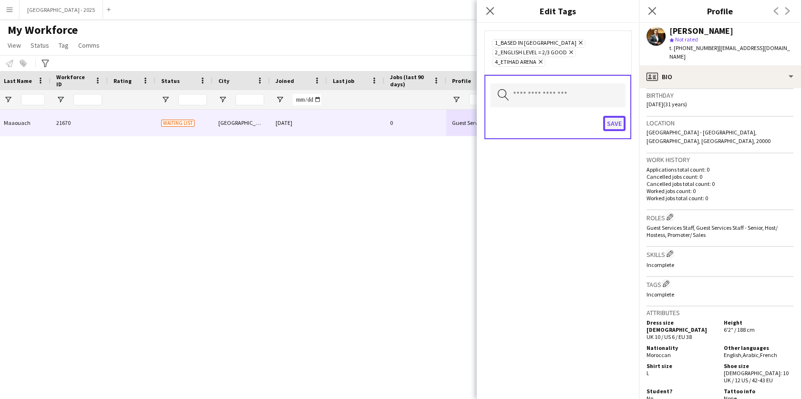
click at [610, 127] on button "Save" at bounding box center [614, 123] width 22 height 15
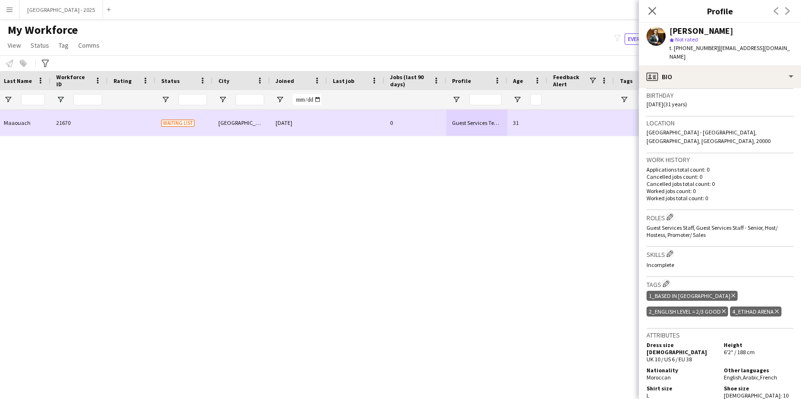
scroll to position [0, 0]
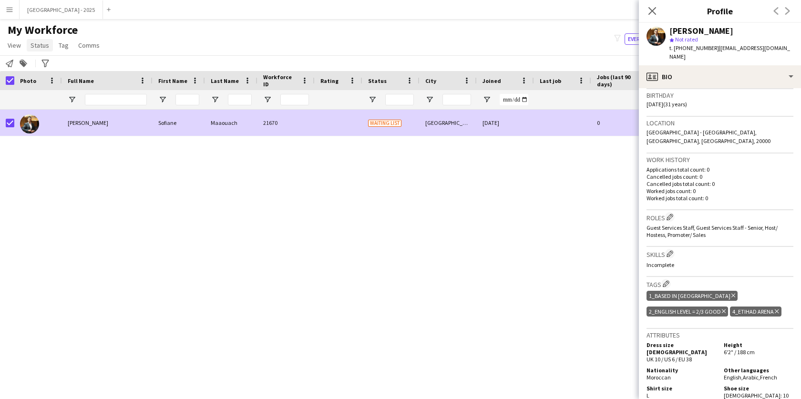
click at [32, 41] on span "Status" at bounding box center [40, 45] width 19 height 9
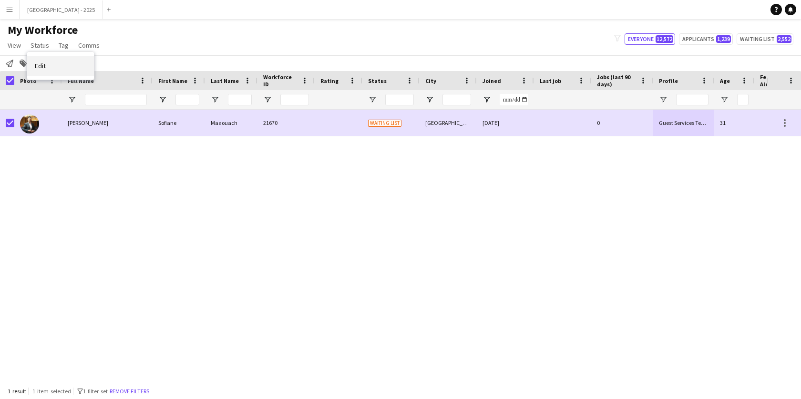
click at [50, 61] on link "Edit" at bounding box center [60, 66] width 67 height 20
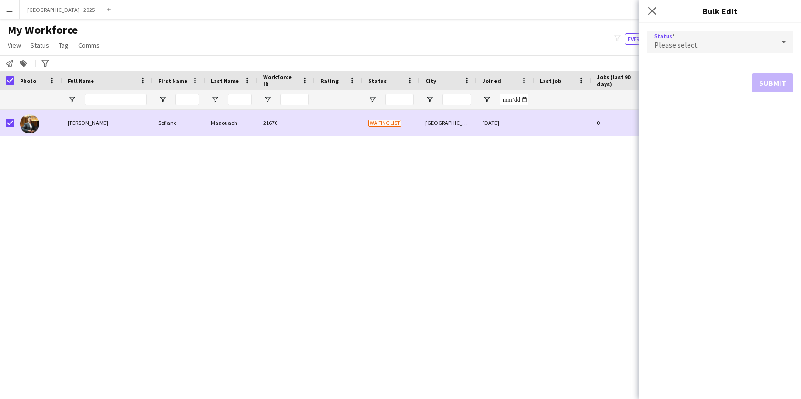
click at [689, 43] on span "Please select" at bounding box center [675, 45] width 43 height 10
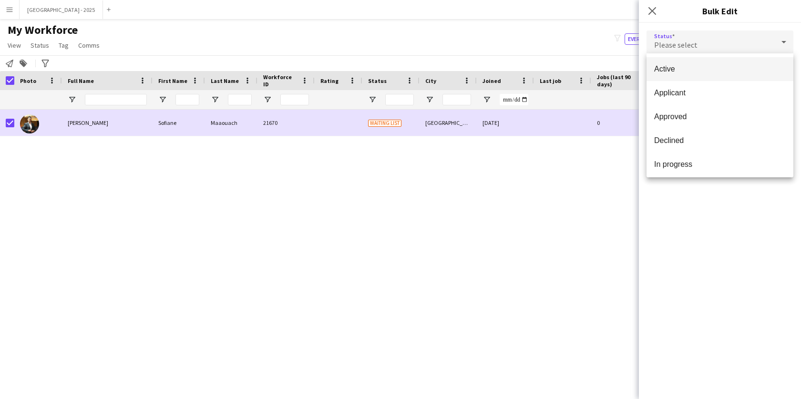
click at [689, 73] on span "Active" at bounding box center [720, 68] width 132 height 9
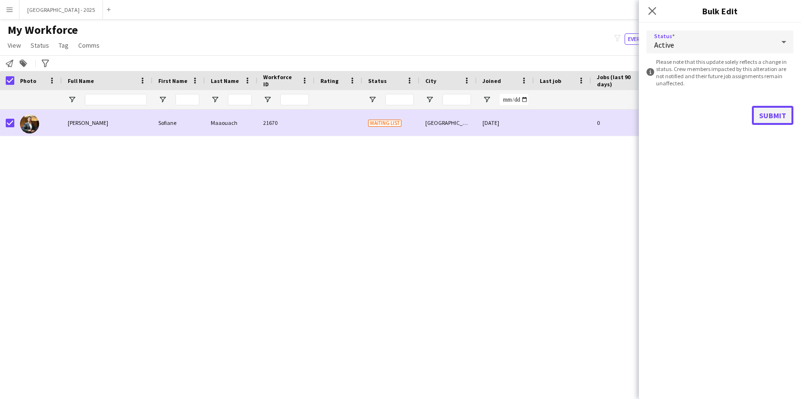
click at [775, 116] on button "Submit" at bounding box center [772, 115] width 41 height 19
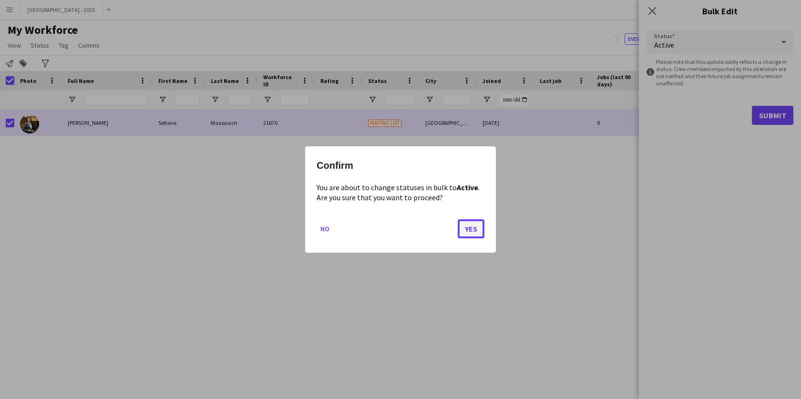
click at [471, 228] on button "Yes" at bounding box center [471, 228] width 27 height 19
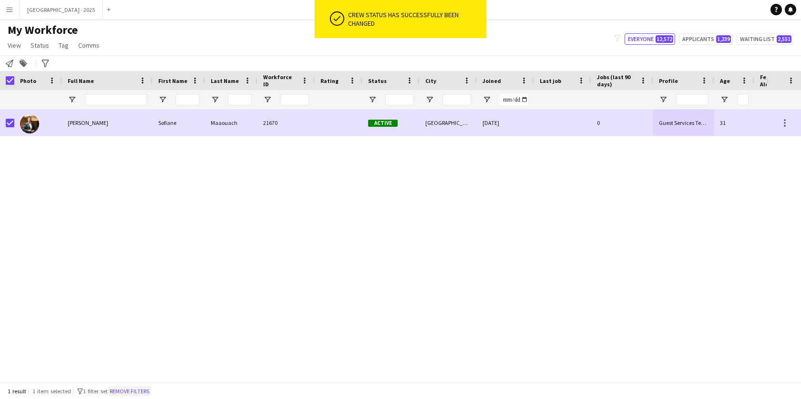
click at [141, 392] on button "Remove filters" at bounding box center [129, 391] width 43 height 10
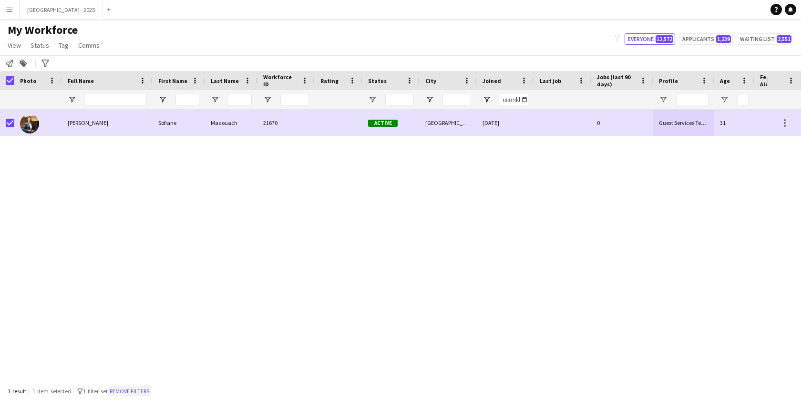
click at [141, 392] on div "1 result 1 item selected filter-1 1 filter set Remove filters" at bounding box center [400, 391] width 801 height 16
